Goal: Task Accomplishment & Management: Manage account settings

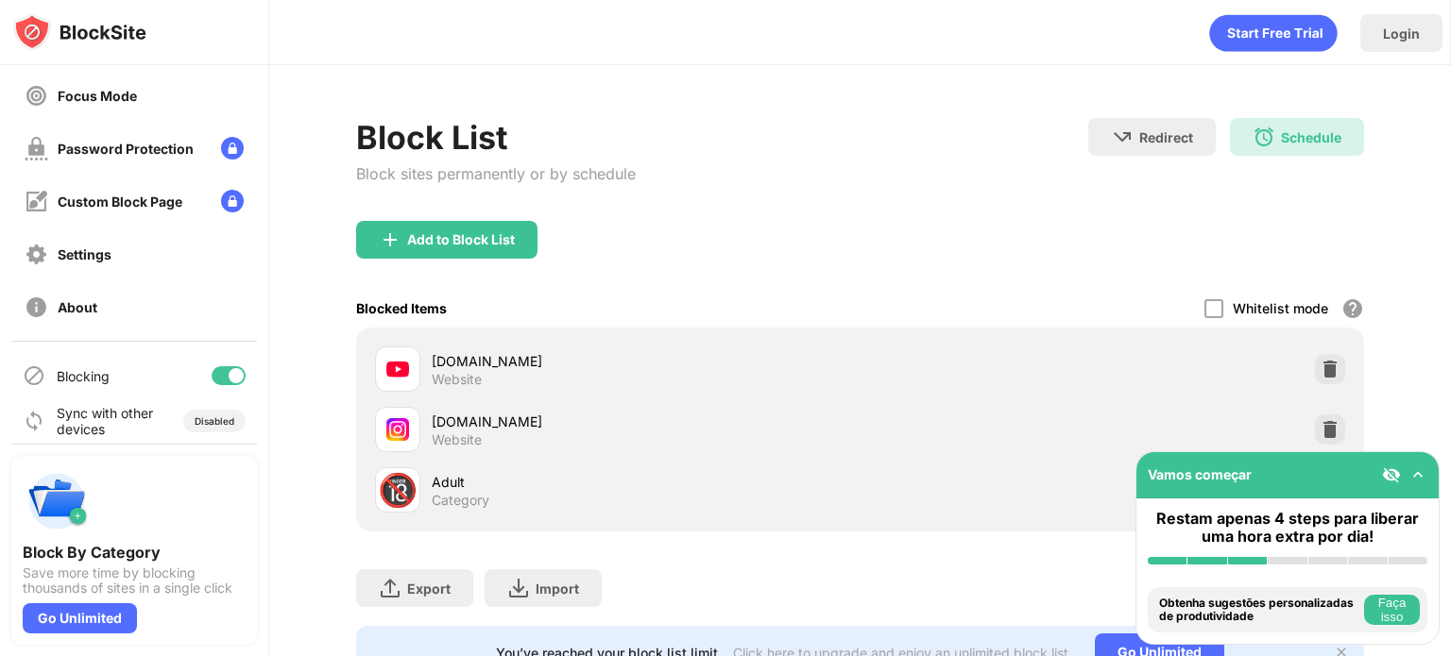
scroll to position [173, 0]
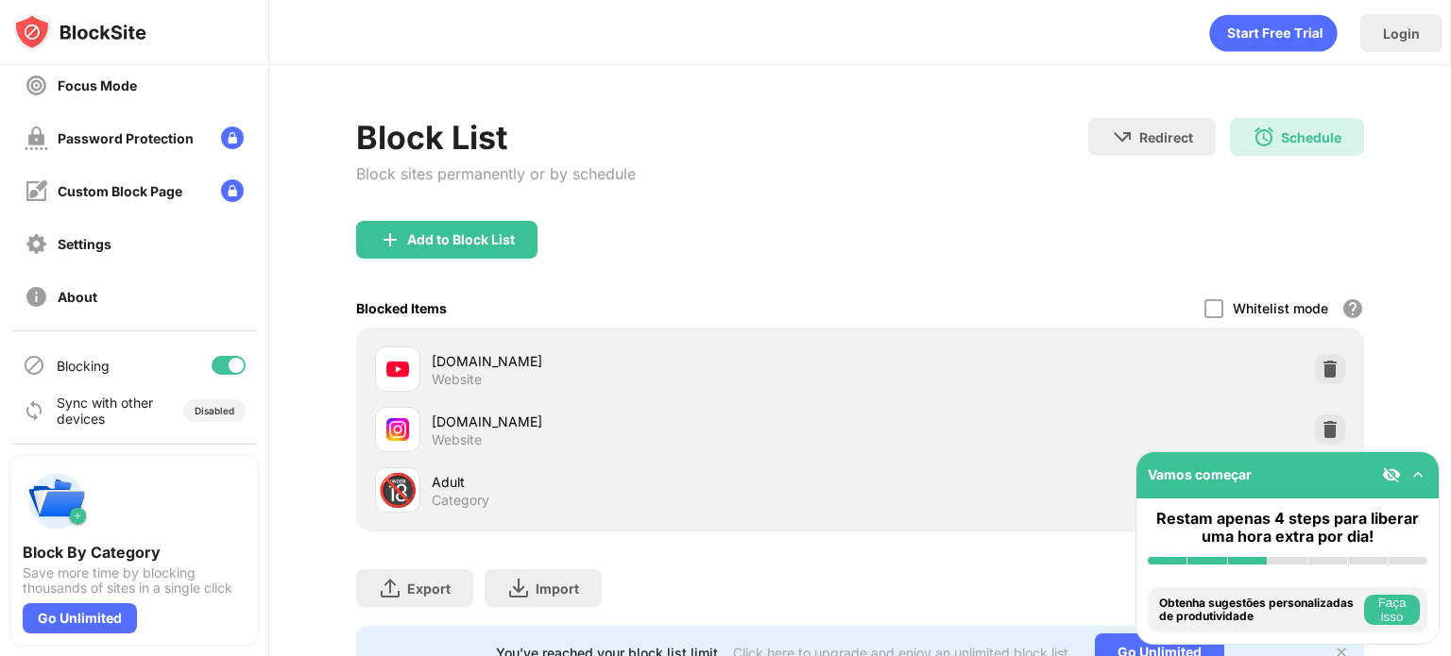
click at [229, 366] on div at bounding box center [236, 365] width 15 height 15
click at [213, 366] on div at bounding box center [220, 365] width 15 height 15
